Goal: Task Accomplishment & Management: Manage account settings

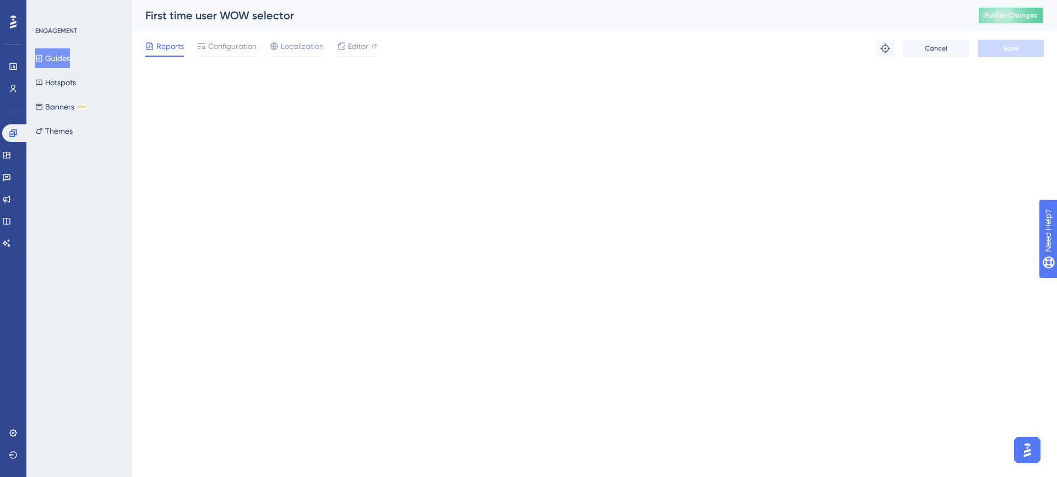
click at [1003, 9] on button "Publish Changes" at bounding box center [1011, 16] width 66 height 18
click at [992, 16] on span "Publish Changes" at bounding box center [1010, 15] width 53 height 9
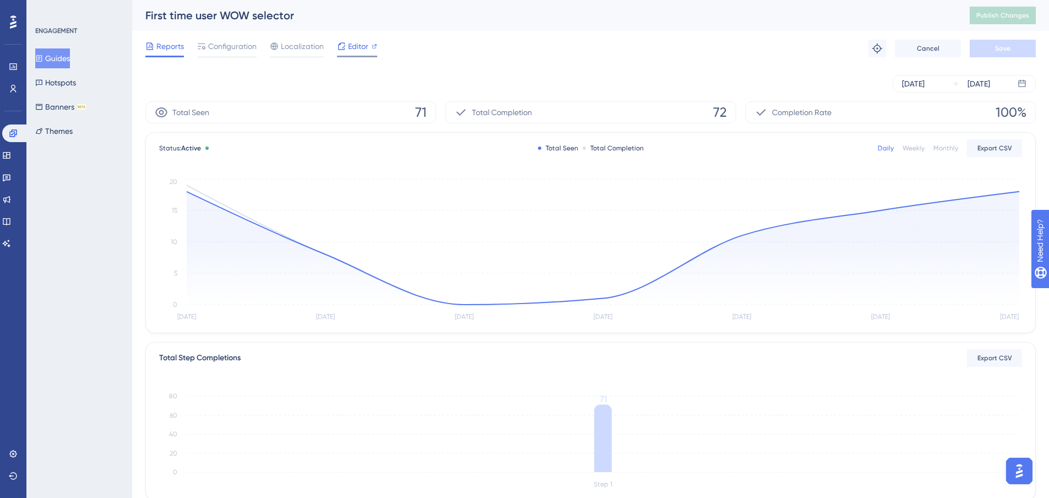
click at [356, 52] on span "Editor" at bounding box center [358, 46] width 20 height 13
click at [56, 132] on button "Themes" at bounding box center [53, 131] width 37 height 20
click at [70, 132] on button "Themes" at bounding box center [53, 131] width 37 height 20
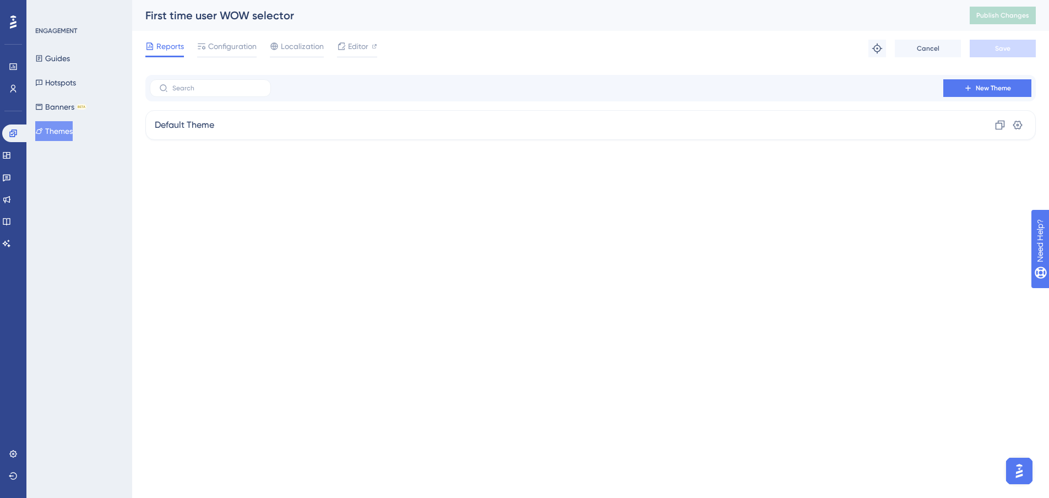
click at [67, 126] on button "Themes" at bounding box center [53, 131] width 37 height 20
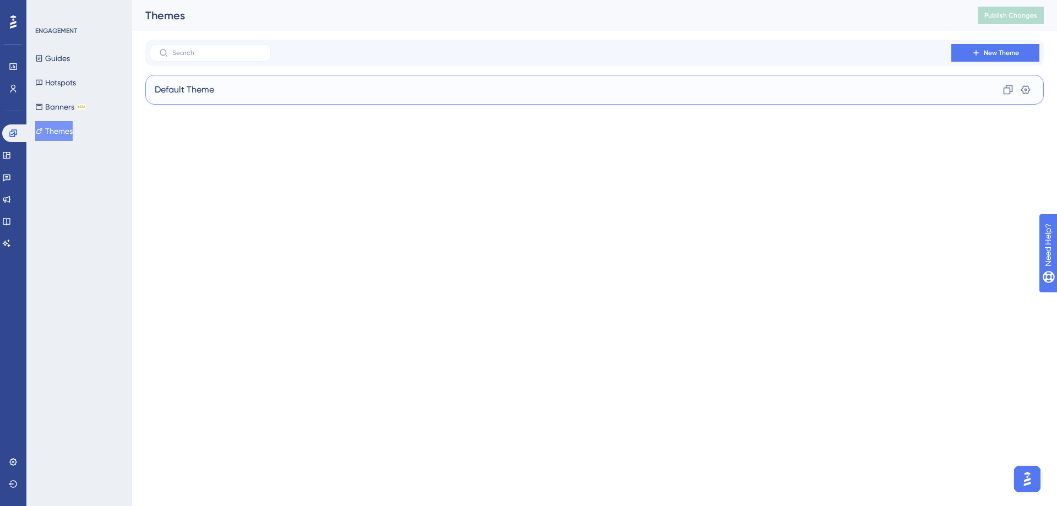
click at [333, 93] on div "Default Theme Clone Settings" at bounding box center [594, 90] width 899 height 30
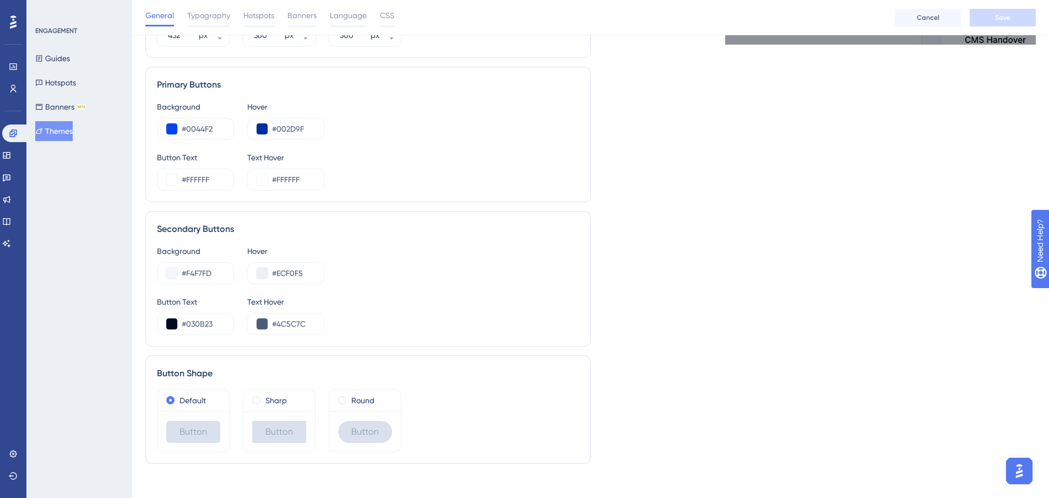
scroll to position [530, 0]
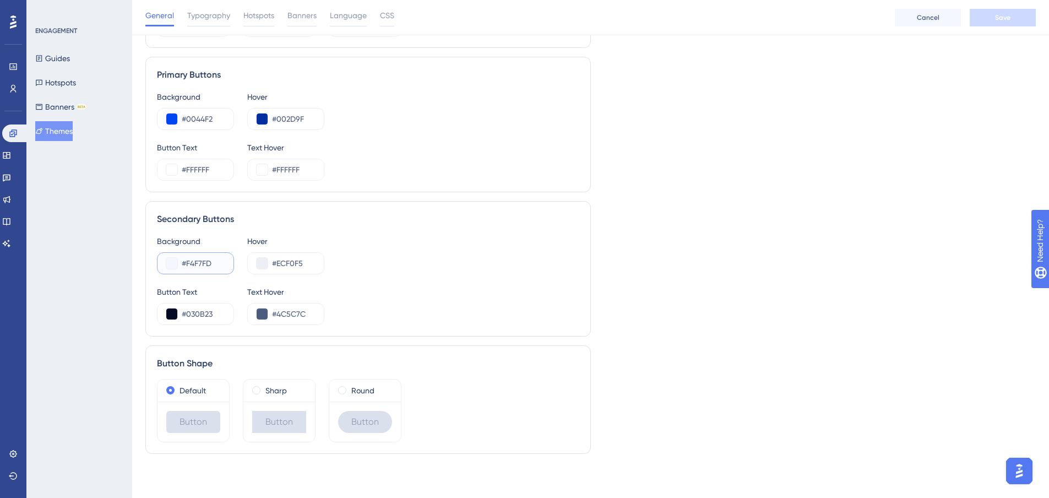
click at [209, 265] on input "#F4F7FD" at bounding box center [203, 263] width 43 height 13
click at [208, 265] on input "#F4F7FD" at bounding box center [203, 263] width 43 height 13
click at [197, 123] on input "#0044F2" at bounding box center [203, 118] width 43 height 13
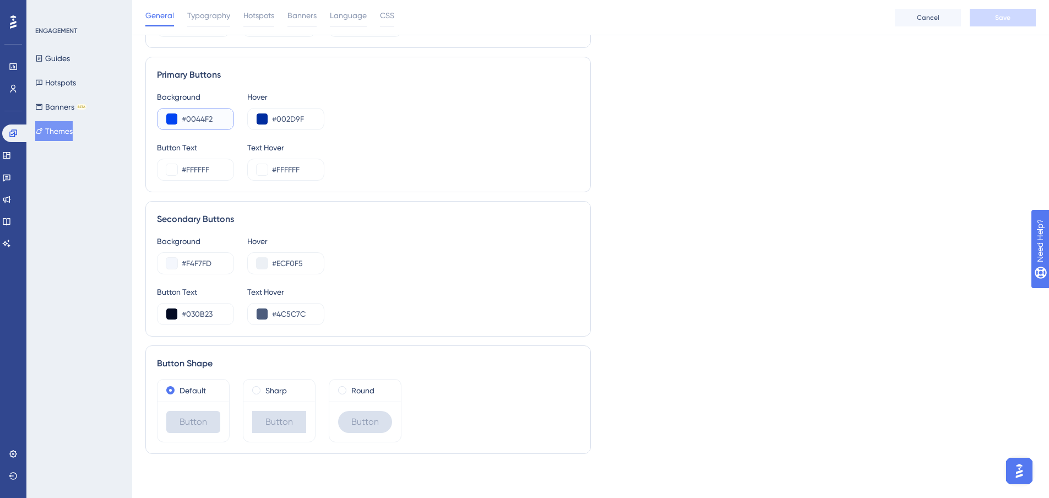
click at [197, 123] on input "#0044F2" at bounding box center [203, 118] width 43 height 13
click at [202, 267] on input "#F4F7FD" at bounding box center [203, 263] width 43 height 13
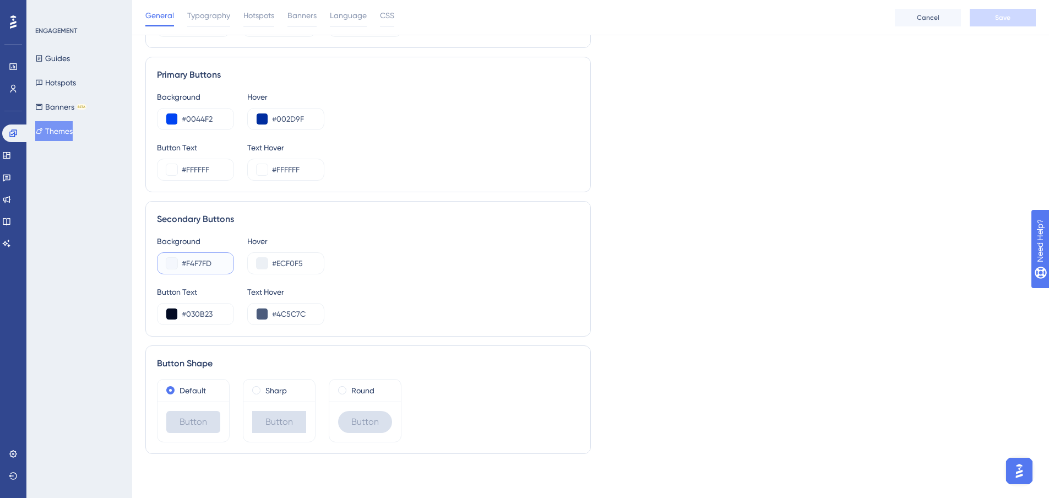
click at [171, 262] on button at bounding box center [171, 263] width 11 height 11
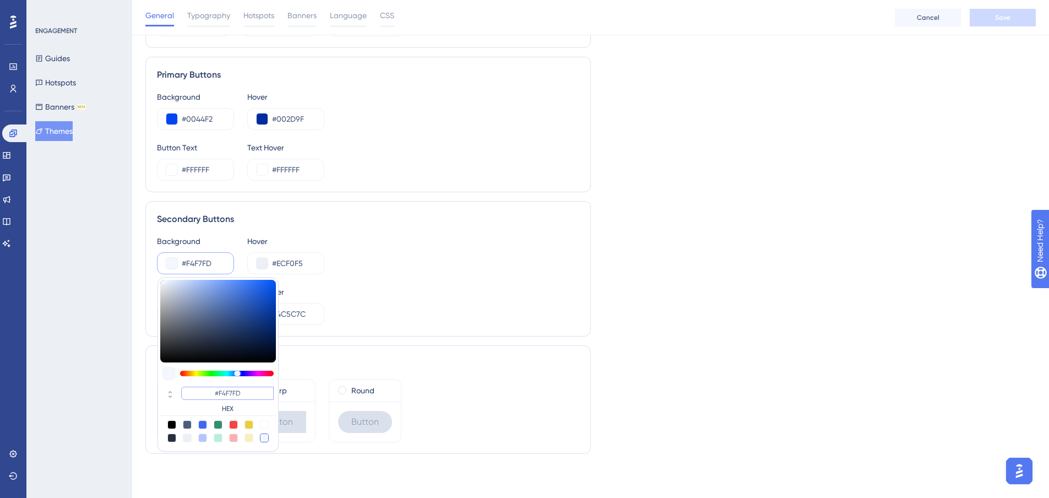
click at [227, 391] on input "#F4F7FD" at bounding box center [227, 393] width 93 height 13
paste input "0044F2"
type input "#0044f2"
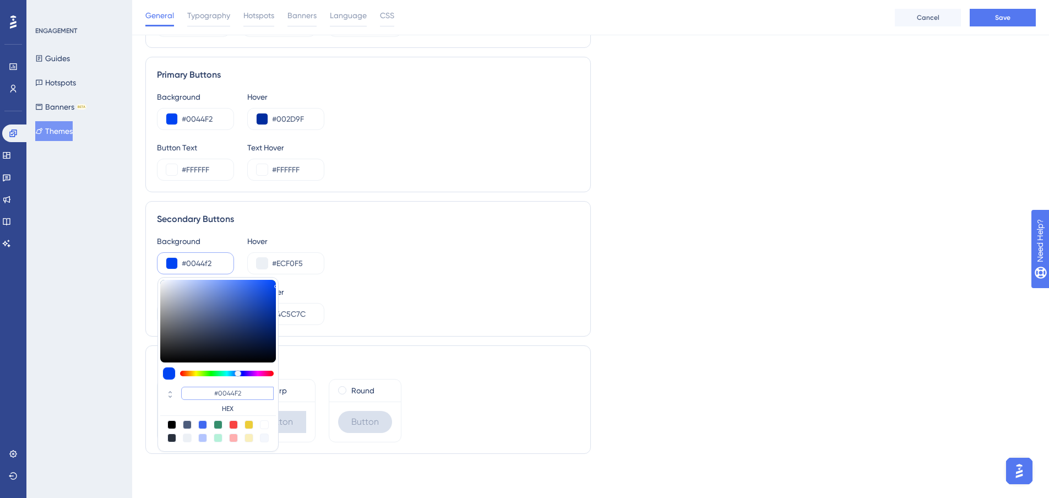
type input "#0044F2"
type input "#0a3ec2"
type input "#0A3EC2"
type input "#093cbe"
type input "#093CBE"
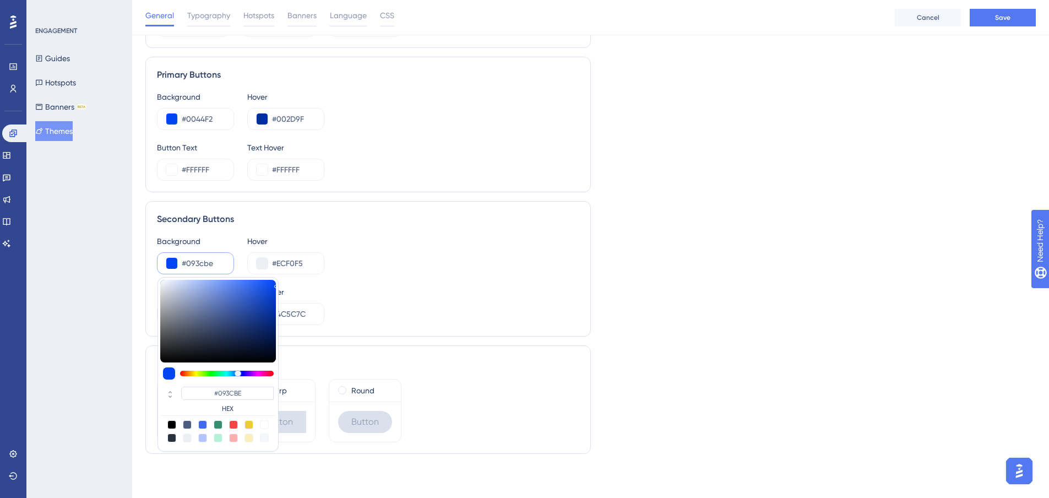
type input "#0332a8"
type input "#0332A8"
type input "#022e9c"
type input "#022E9C"
type input "#012d9b"
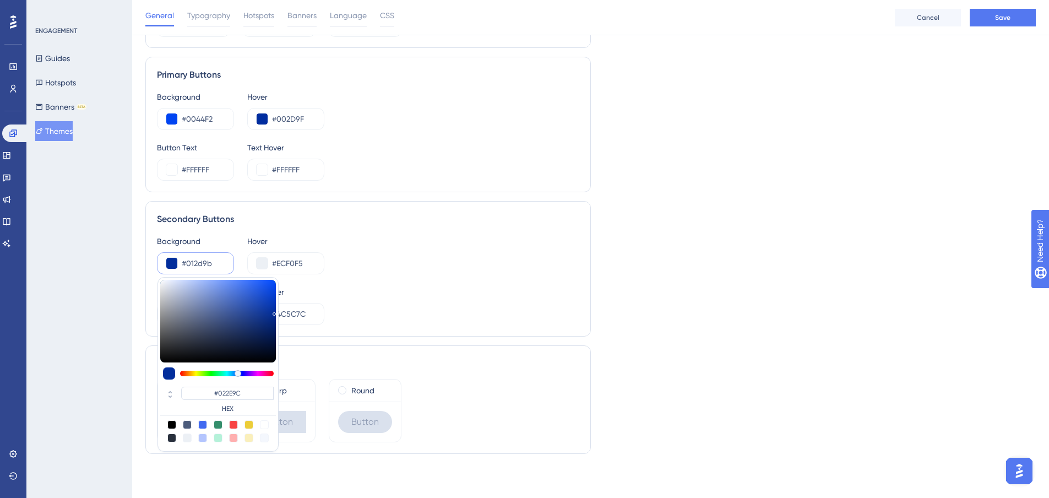
type input "#012D9B"
type input "#1544b9"
type input "#1544B9"
type input "#2251c7"
type input "#2251C7"
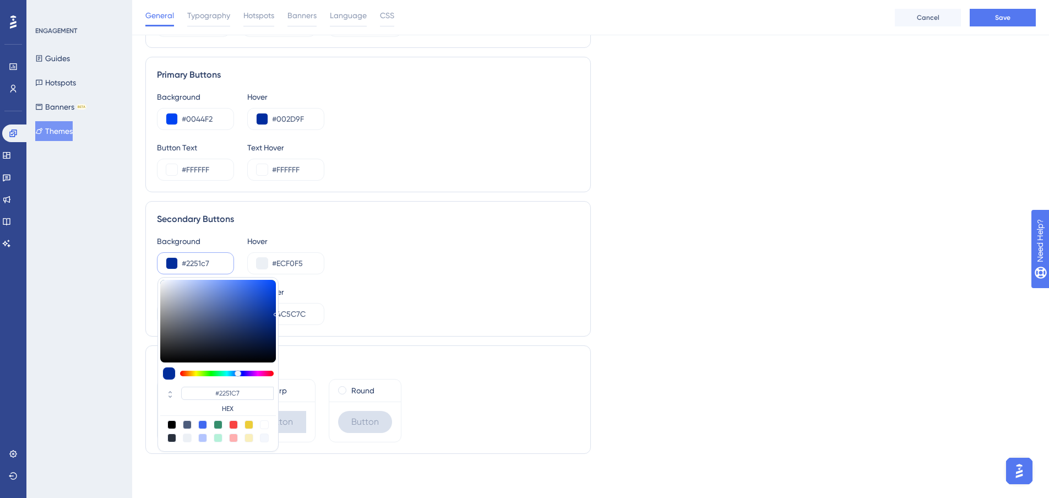
type input "#3966d8"
type input "#3966D8"
type input "#5680ec"
type input "#5680EC"
type input "#6991fa"
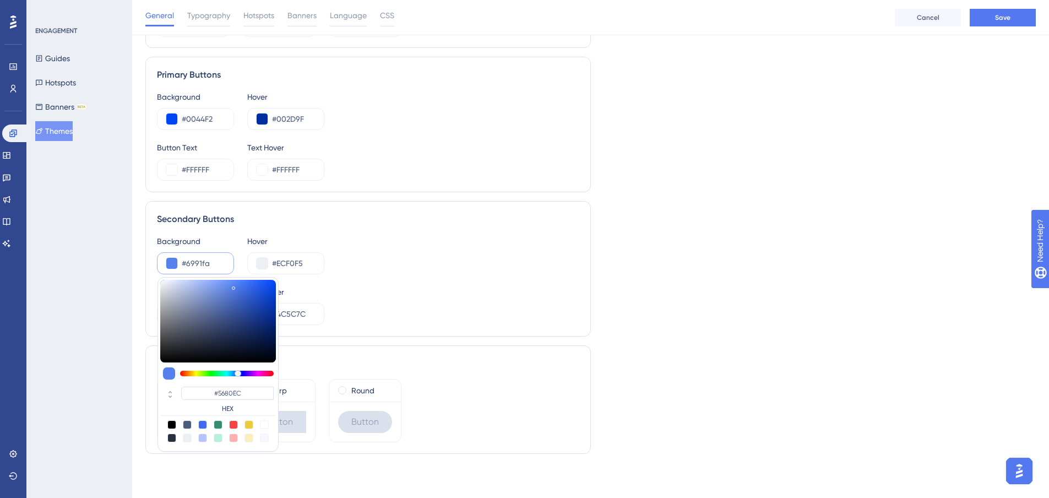
type input "#6991FA"
type input "#7ca0ff"
type input "#7CA0FF"
type input "#7ea2ff"
type input "#7EA2FF"
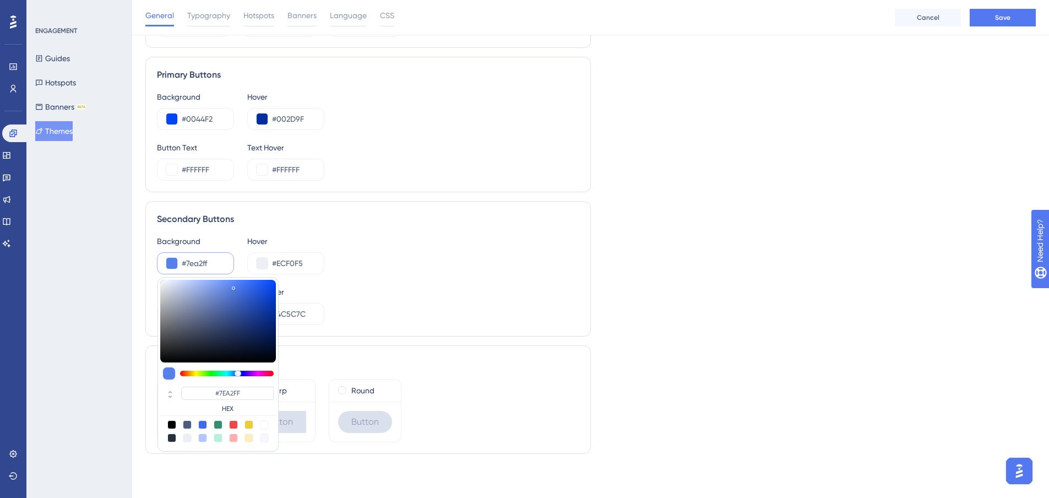
type input "#82a5ff"
type input "#82A5FF"
type input "#8aabff"
type input "#8AABFF"
type input "#8eaeff"
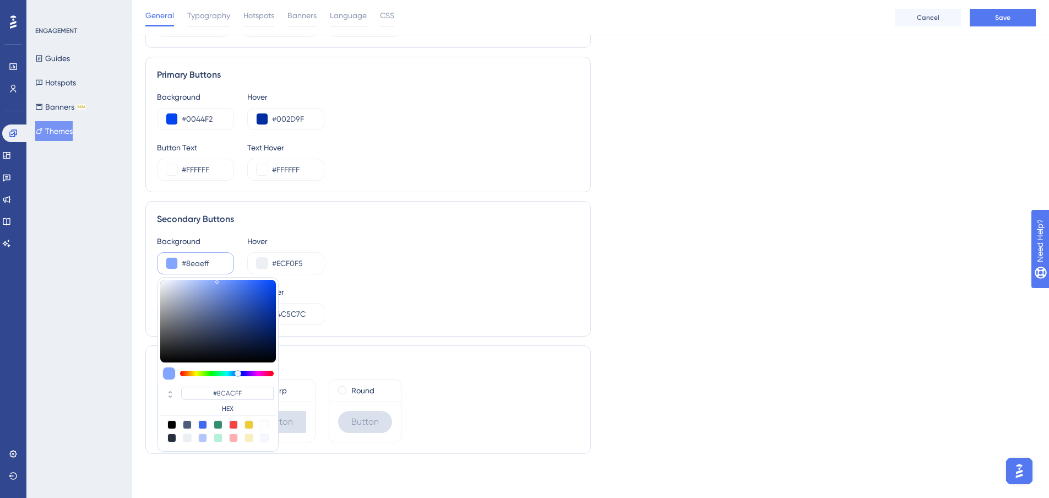
type input "#8EAEFF"
type input "#92b1ff"
type input "#92B1FF"
type input "#94b3ff"
type input "#94B3FF"
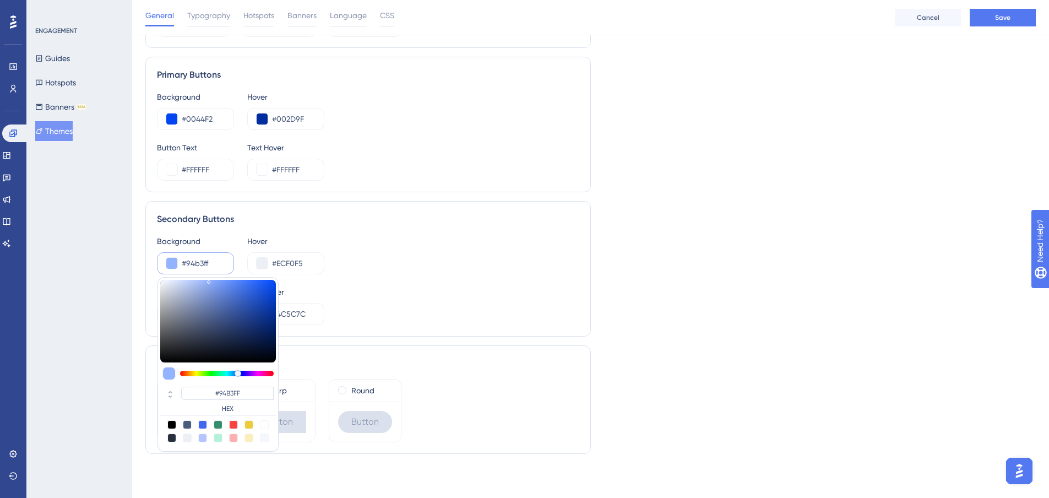
type input "#9db9ff"
type input "#9DB9FF"
type input "#a3bdff"
type input "#A3BDFF"
type input "#a5bfff"
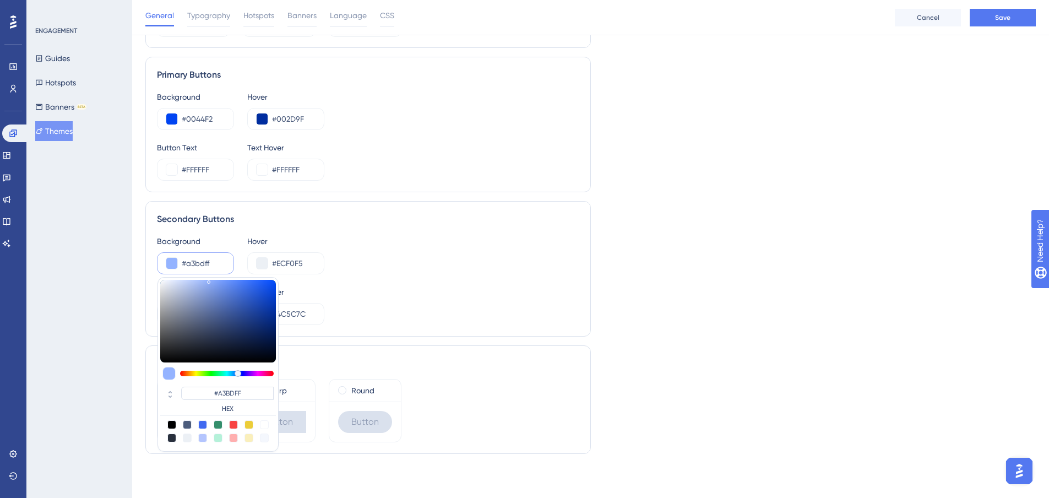
type input "#A5BFFF"
type input "#879ac7"
type input "#879AC7"
type input "#7585ac"
type input "#7585AC"
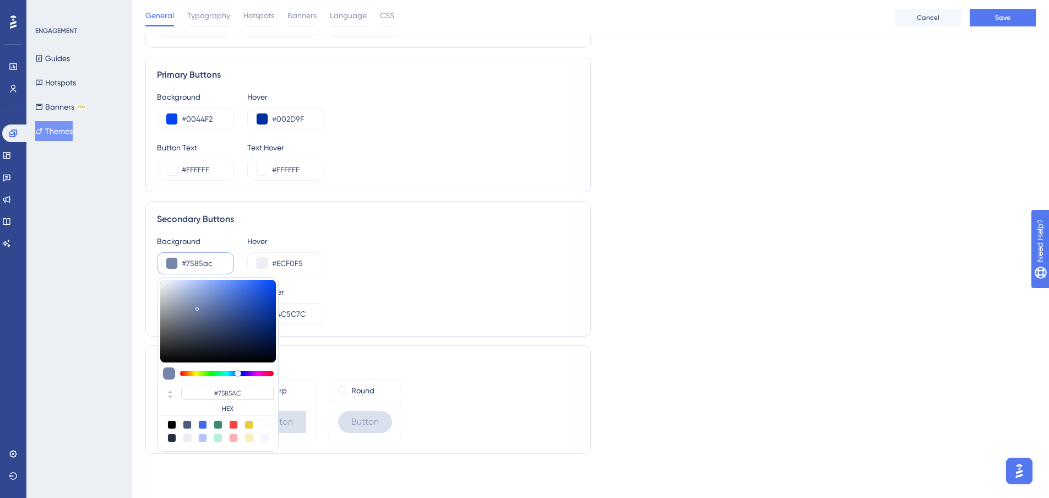
type input "#7484aa"
type input "#7484AA"
type input "#7382a8"
type input "#7382A8"
type input "#6e7ca0"
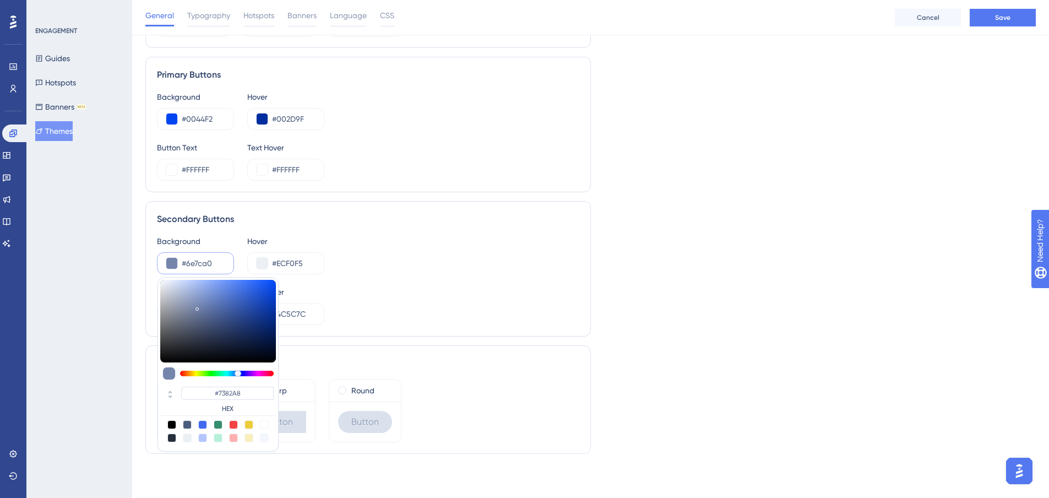
type input "#6E7CA0"
type input "#6c799b"
type input "#6C799B"
type input "#7282ac"
type input "#7282AC"
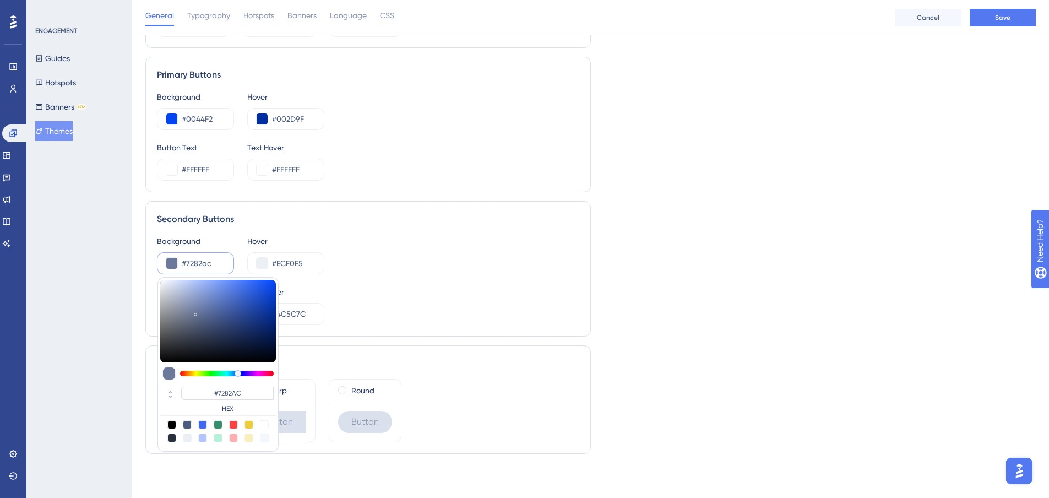
type input "#7688b8"
type input "#7688B8"
type input "#788ab9"
type input "#788AB9"
type input "#7c8cb9"
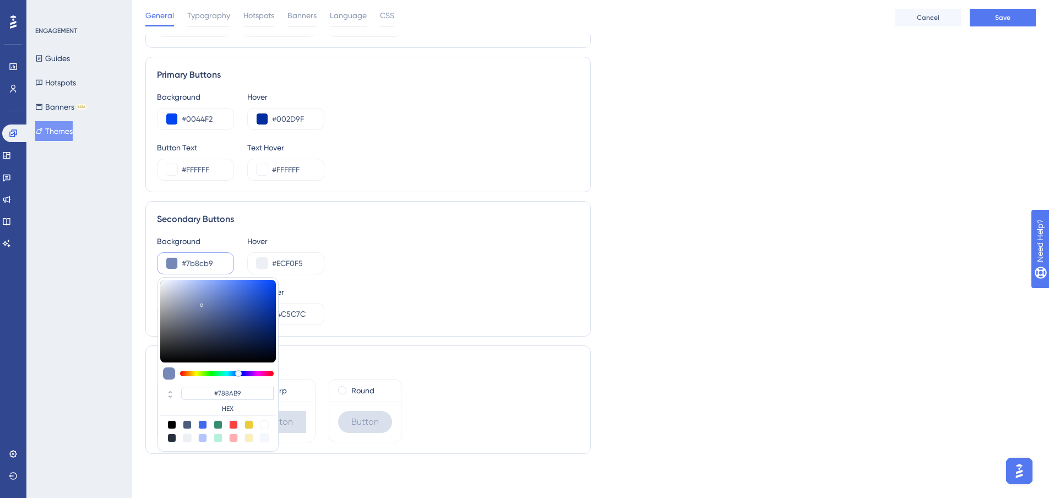
type input "#7C8CB9"
type input "#6e7eac"
type input "#6E7EAC"
type input "#63729b"
type input "#63729B"
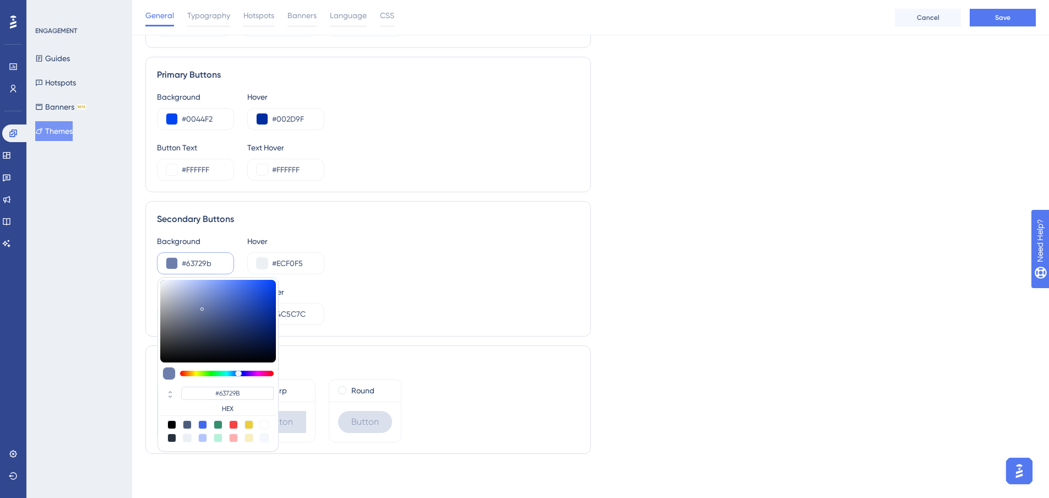
type input "#627099"
type input "#5e6d97"
type input "#5E6D97"
type input "#5d6c97"
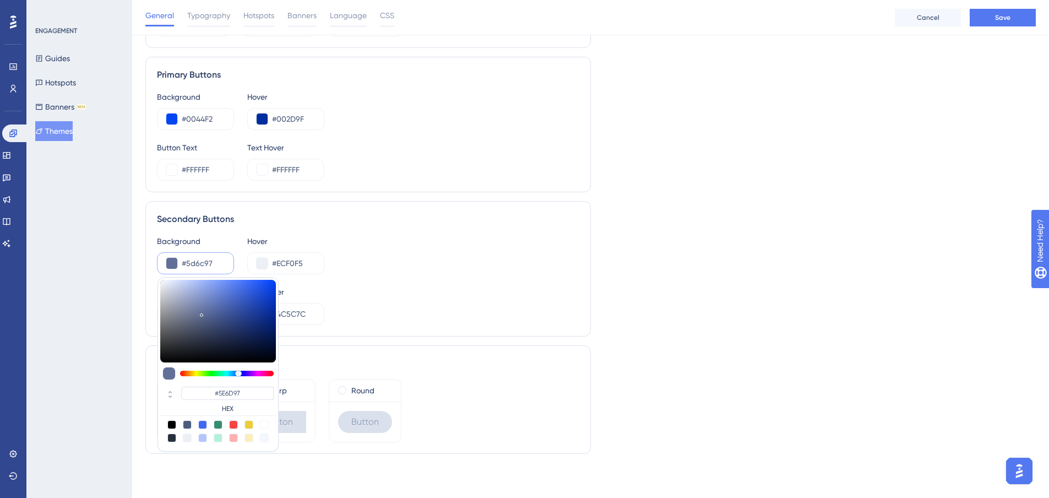
type input "#5D6C97"
type input "#5b6a96"
type input "#5B6A96"
type input "#52618f"
type input "#52618F"
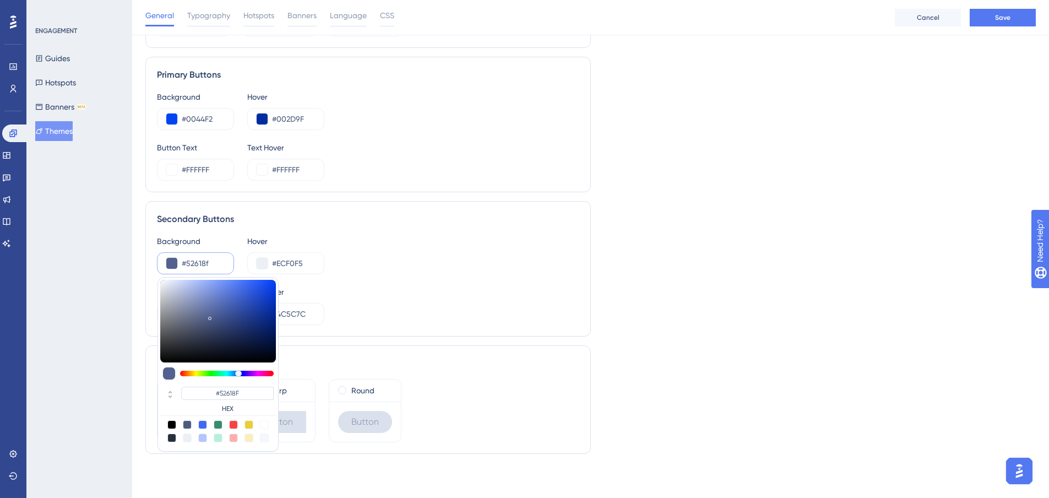
type input "#5a678f"
type input "#5A678F"
type input "#5d698f"
type input "#5D698F"
type input "#606b8f"
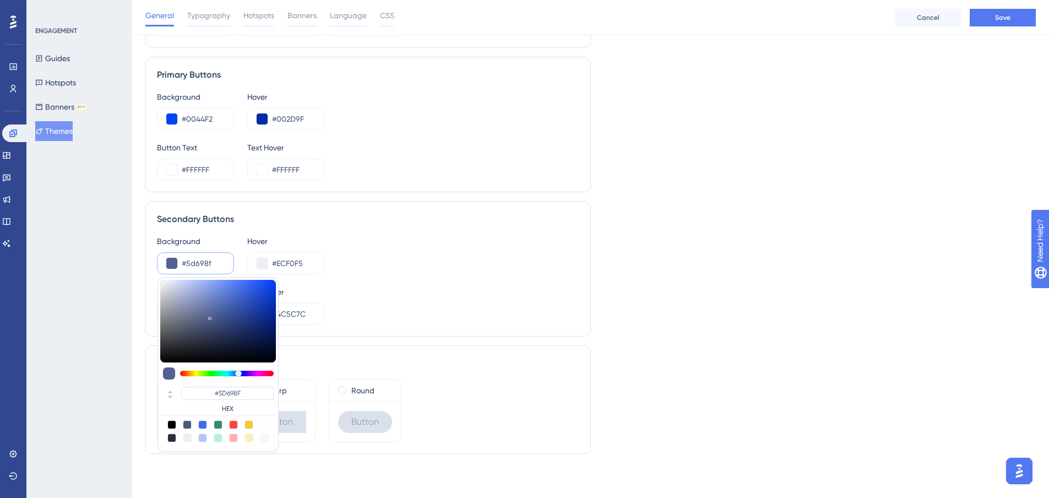
type input "#606B8F"
type input "#616b8f"
type input "#616B8F"
type input "#5a6281"
type input "#5A6281"
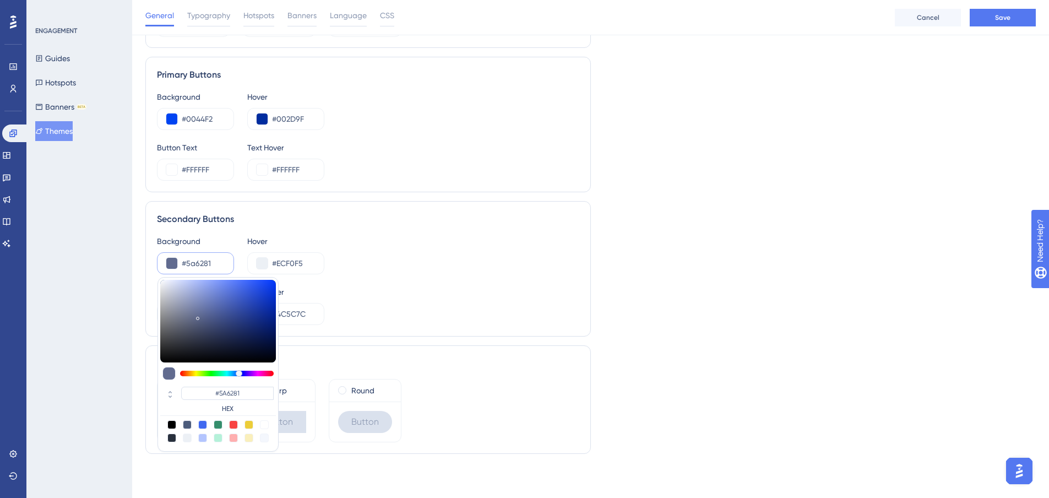
type input "#596180"
type input "#5a6280"
type input "#5A6280"
type input "#5f6888"
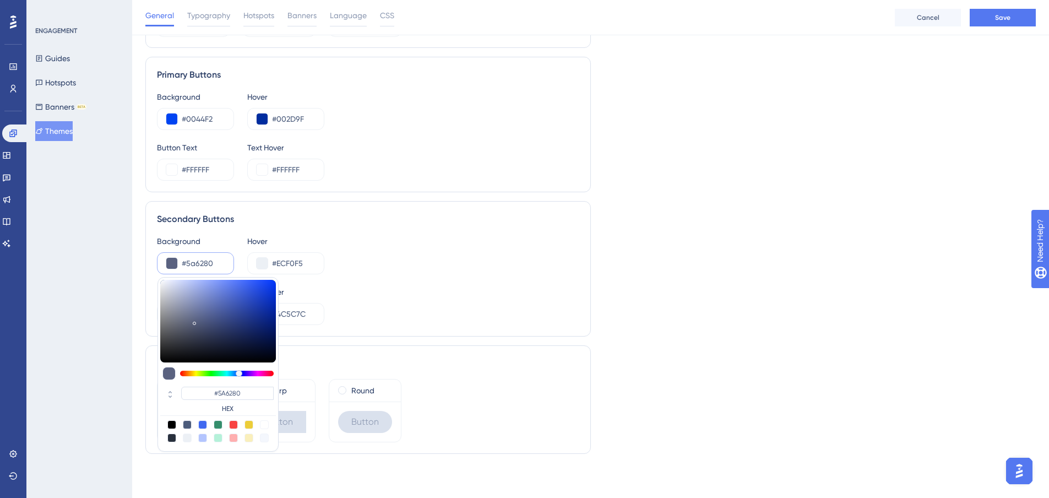
type input "#5F6888"
type input "#5c6688"
type input "#5C6688"
type input "#5a6488"
type input "#5A6488"
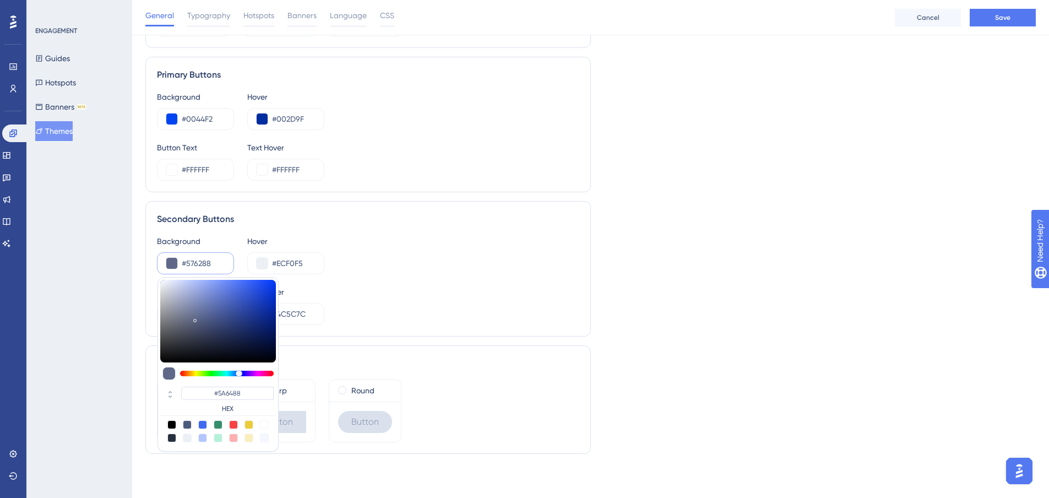
type input "#59648a"
type input "#59648A"
type input "#5b6892"
type input "#5B6892"
type input "#5f6d9c"
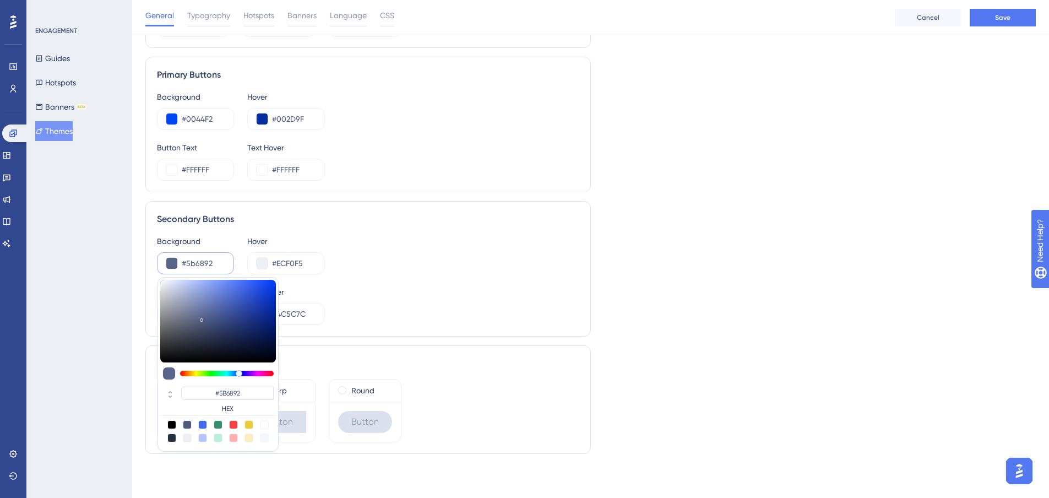
type input "#5F6D9C"
type input "#5e6c9c"
type input "#5E6C9C"
type input "#5d6b9c"
type input "#5D6B9C"
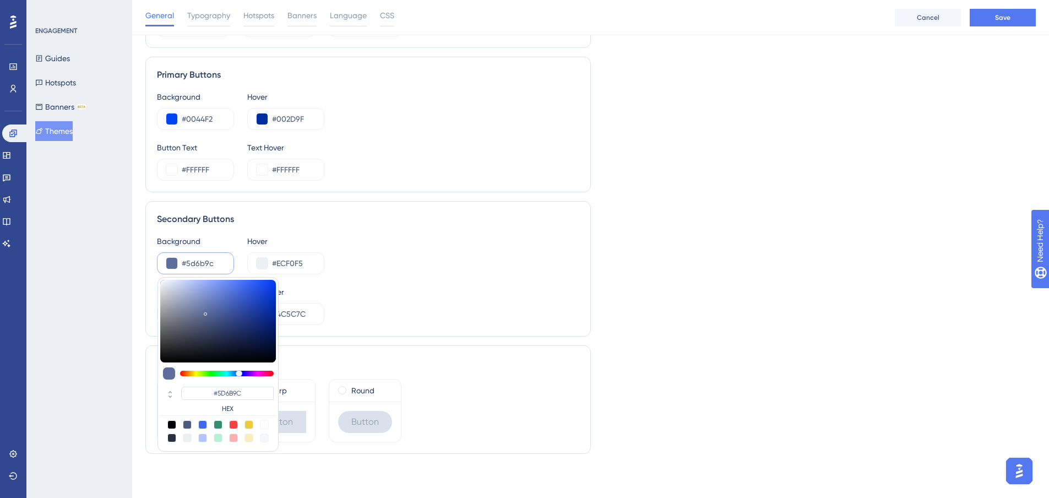
type input "#5c6b9c"
type input "#5C6B9C"
drag, startPoint x: 270, startPoint y: 300, endPoint x: 230, endPoint y: 349, distance: 63.0
click at [208, 312] on div at bounding box center [218, 321] width 116 height 83
type input "#59699c"
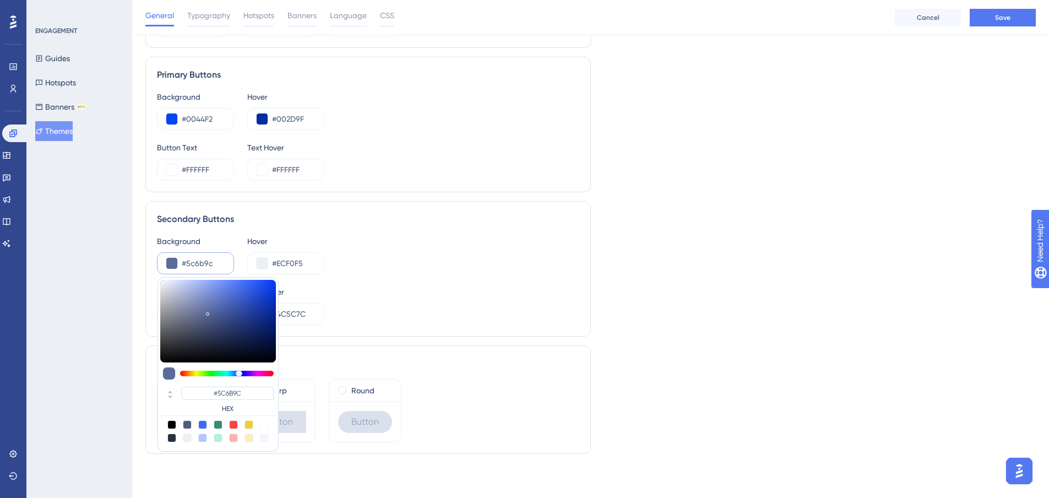
type input "#59699C"
type input "#57689c"
type input "#57689C"
type input "#56689c"
type input "#56689C"
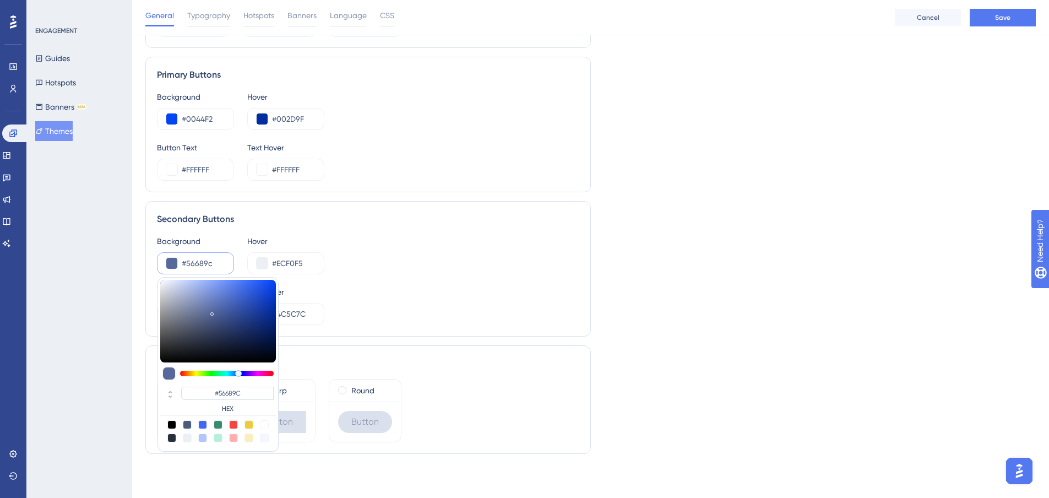
type input "#55679c"
type input "#55679C"
type input "#54669c"
type input "#54669C"
type input "#55679e"
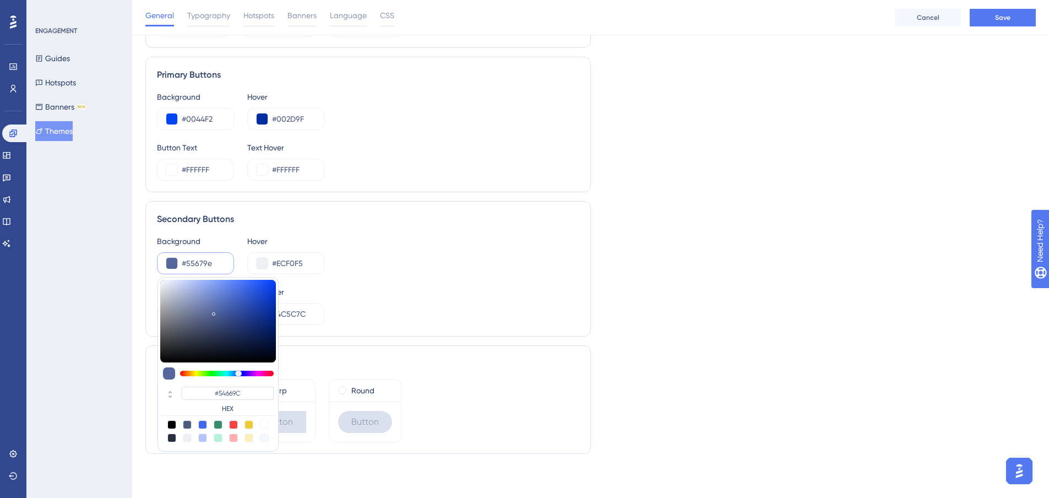
type input "#55679E"
type input "#5668a0"
type input "#5668A0"
click at [214, 311] on div at bounding box center [218, 321] width 116 height 83
click at [329, 270] on div "Background #5668a0 #5668A0 HEX Hover #ECF0F5" at bounding box center [368, 255] width 422 height 40
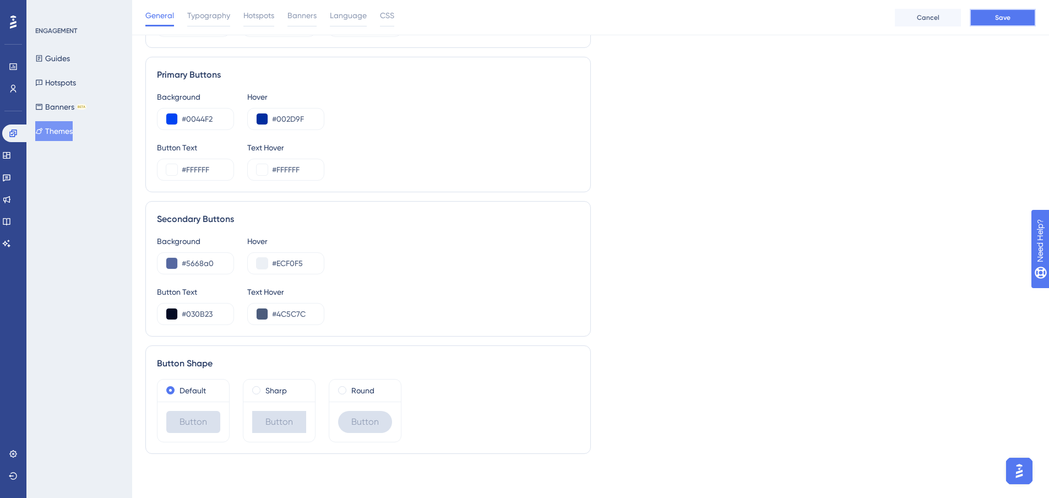
click at [1010, 15] on span "Save" at bounding box center [1002, 17] width 15 height 9
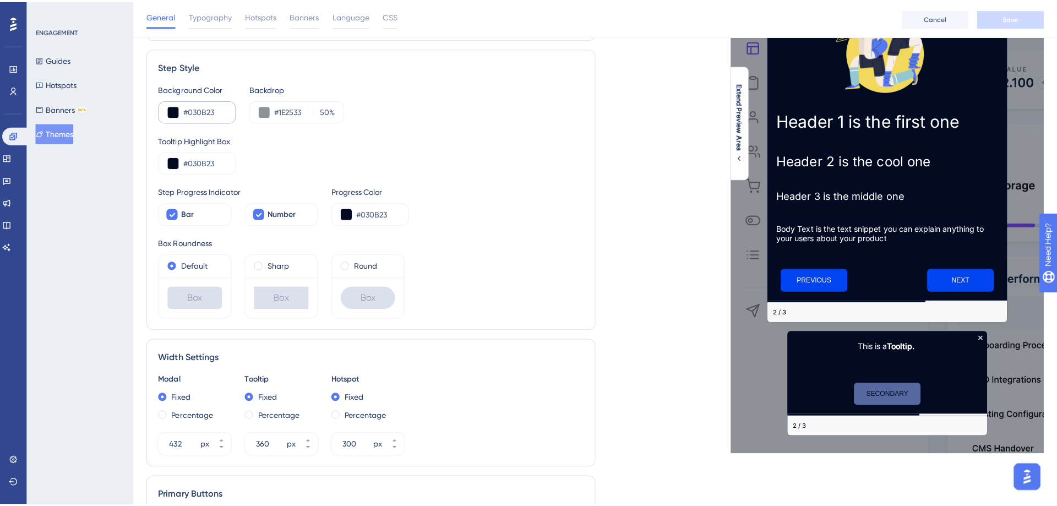
scroll to position [0, 0]
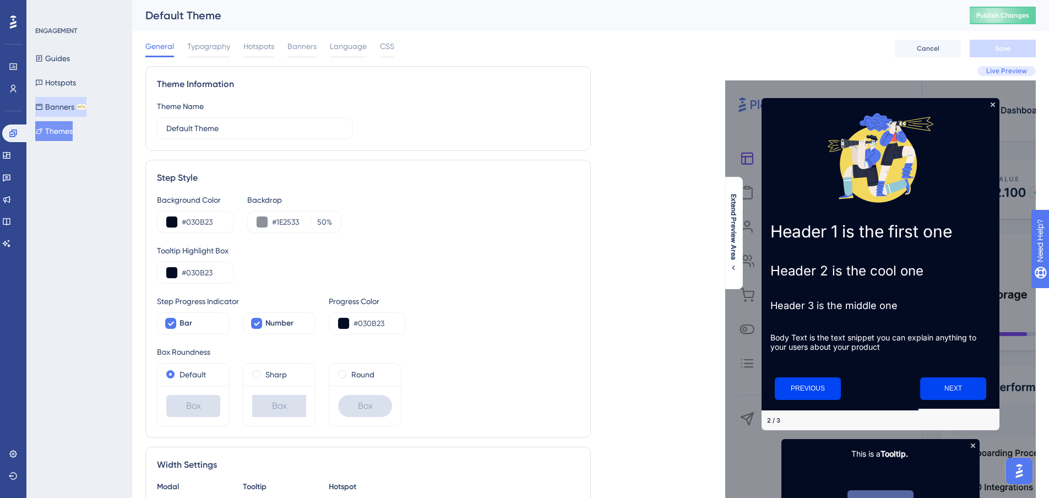
click at [86, 101] on button "Banners BETA" at bounding box center [60, 107] width 51 height 20
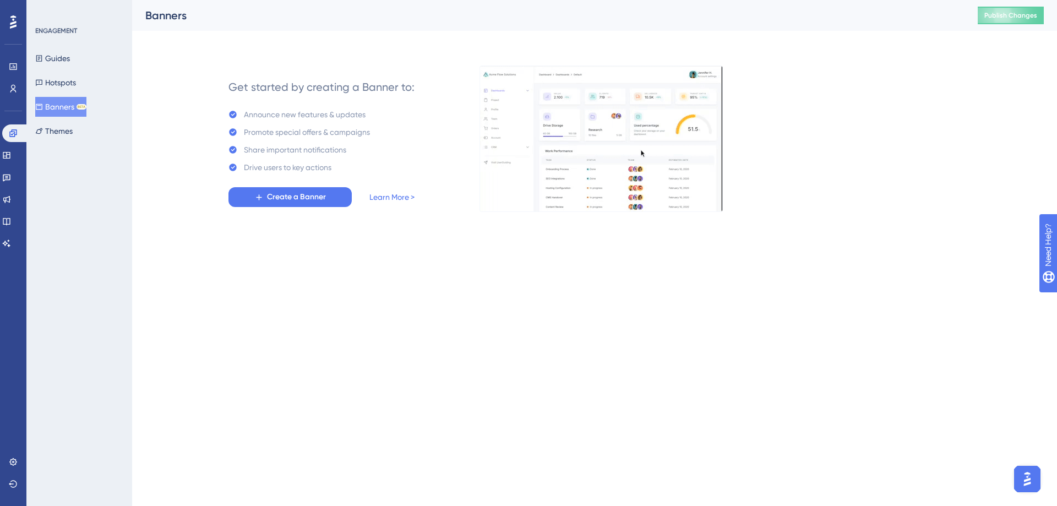
click at [67, 72] on div "Guides Hotspots Banners BETA Themes" at bounding box center [79, 94] width 89 height 93
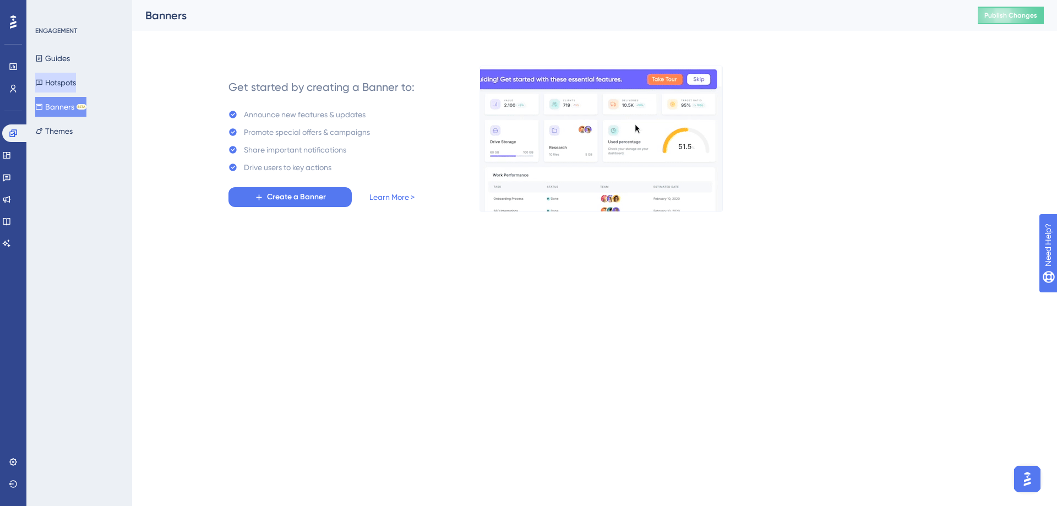
click at [64, 81] on button "Hotspots" at bounding box center [55, 83] width 41 height 20
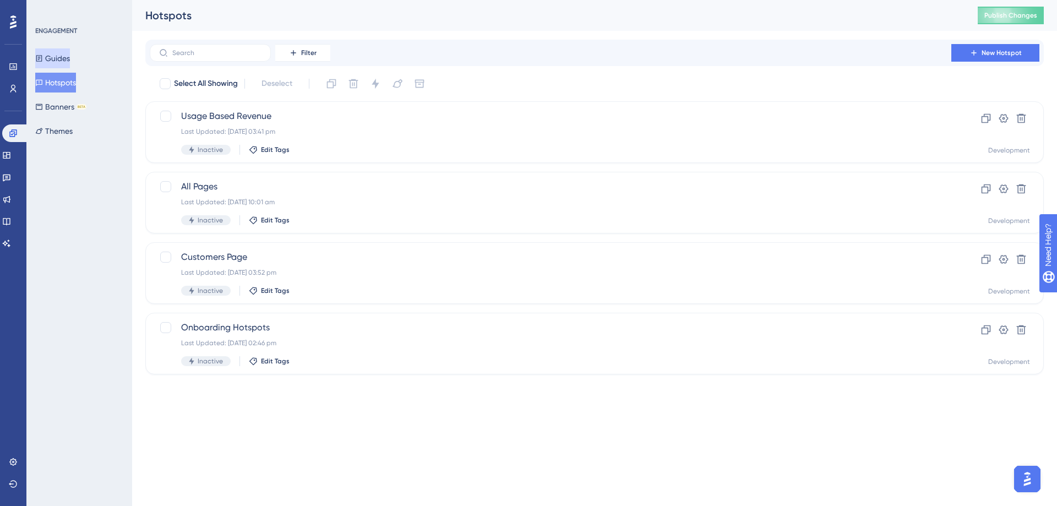
click at [65, 55] on button "Guides" at bounding box center [52, 58] width 35 height 20
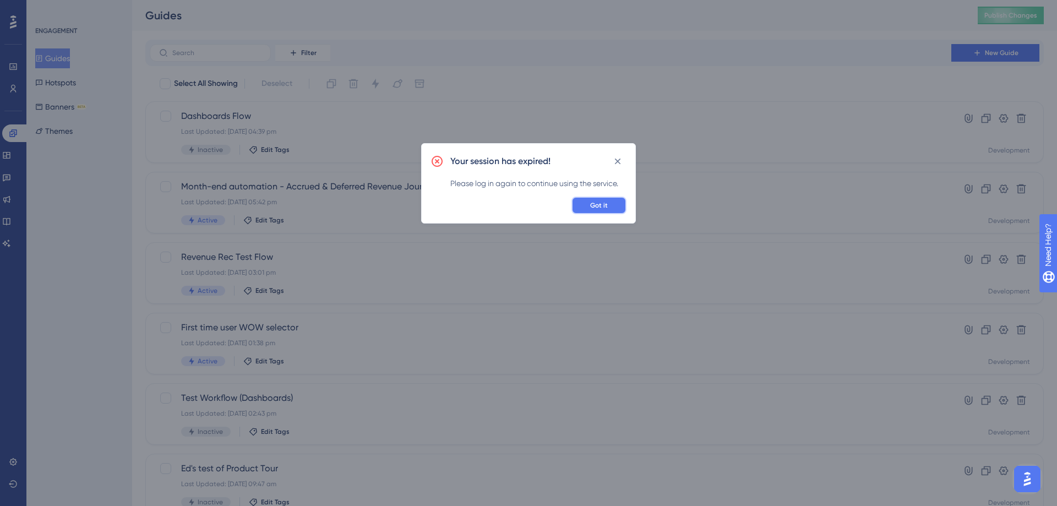
click at [594, 202] on span "Got it" at bounding box center [599, 205] width 18 height 9
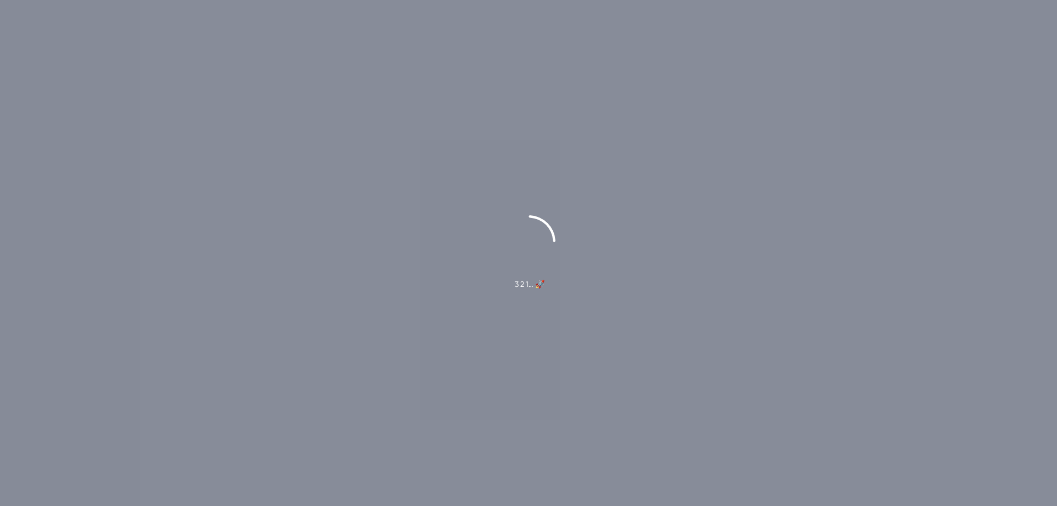
click at [496, 254] on div "3 2 1… 🚀" at bounding box center [528, 252] width 1057 height 75
